Goal: Information Seeking & Learning: Find specific fact

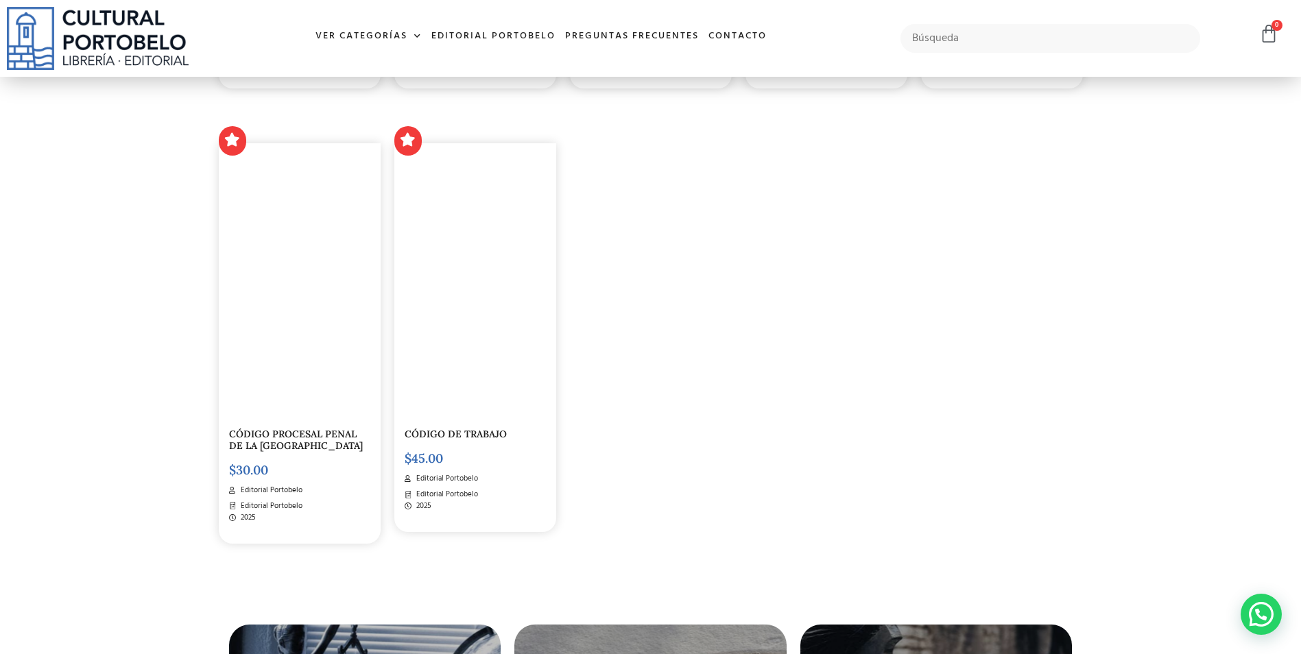
scroll to position [2126, 0]
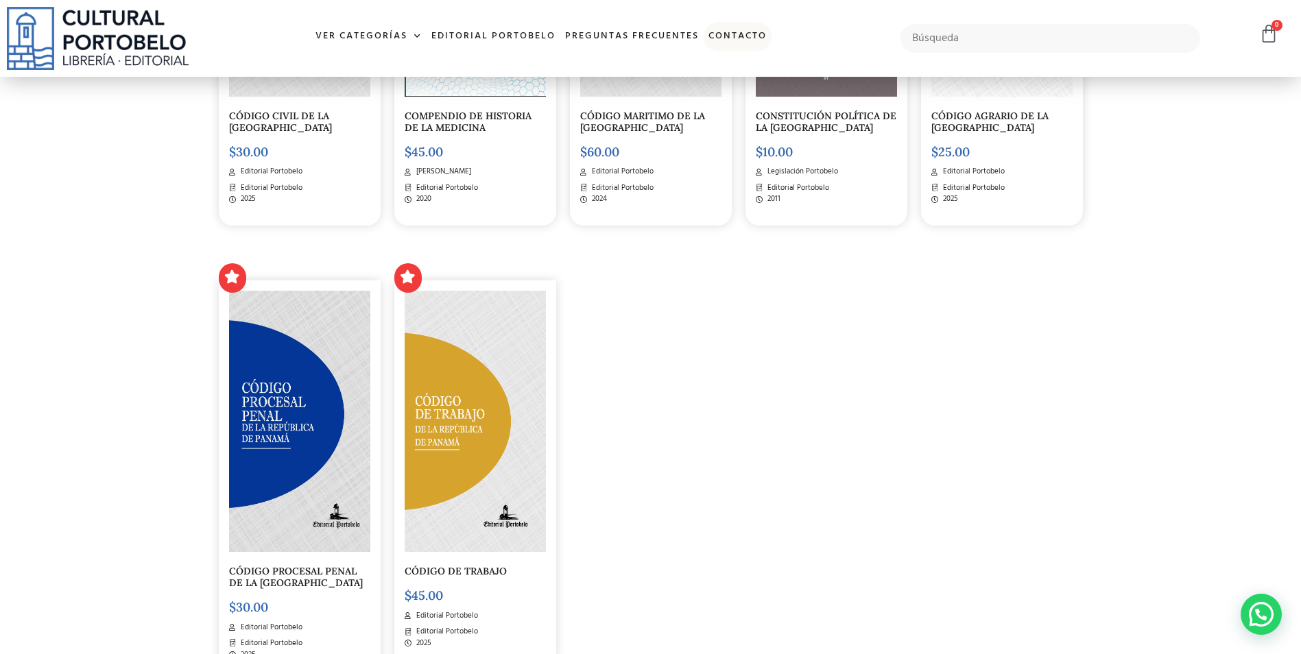
click at [750, 35] on link "Contacto" at bounding box center [738, 36] width 68 height 29
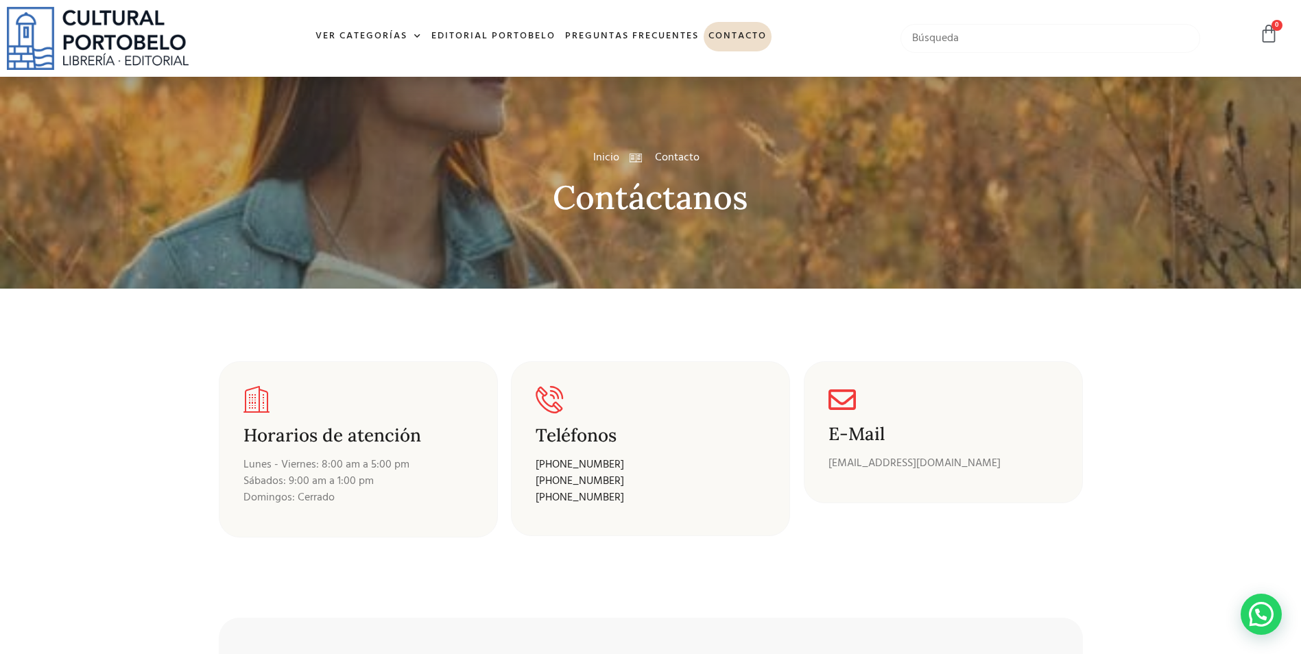
click at [943, 38] on input "text" at bounding box center [1051, 38] width 300 height 29
type input "patiño"
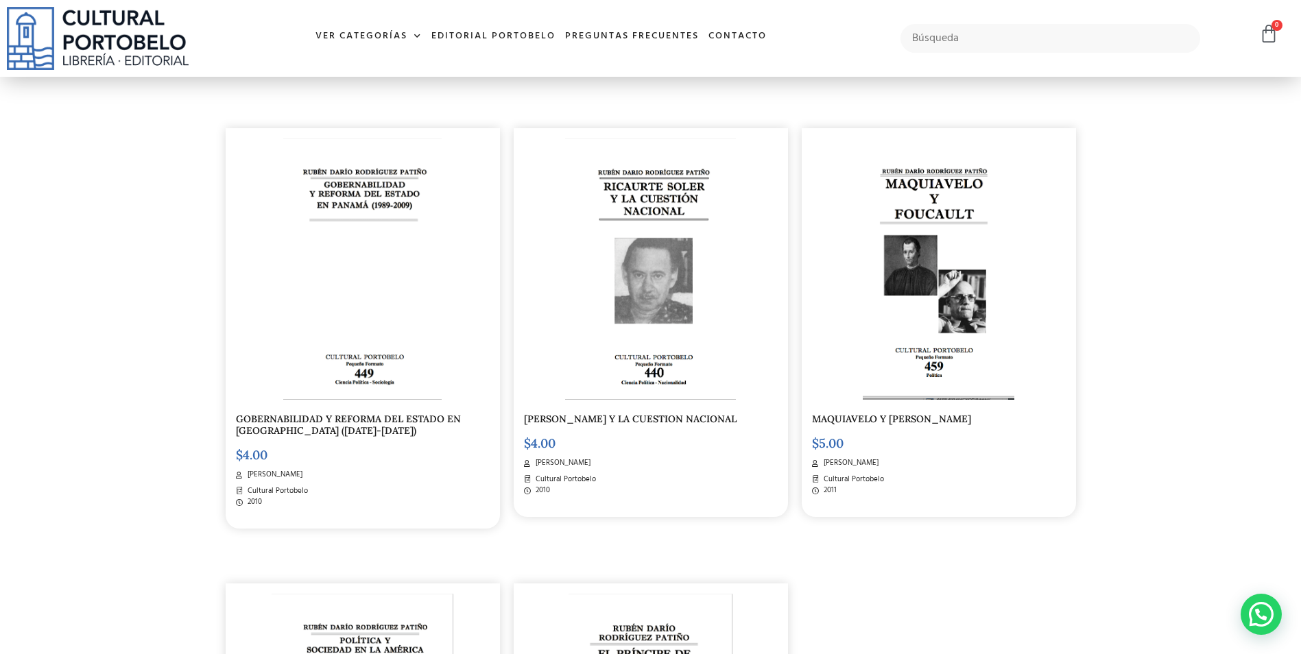
scroll to position [274, 0]
